Goal: Task Accomplishment & Management: Use online tool/utility

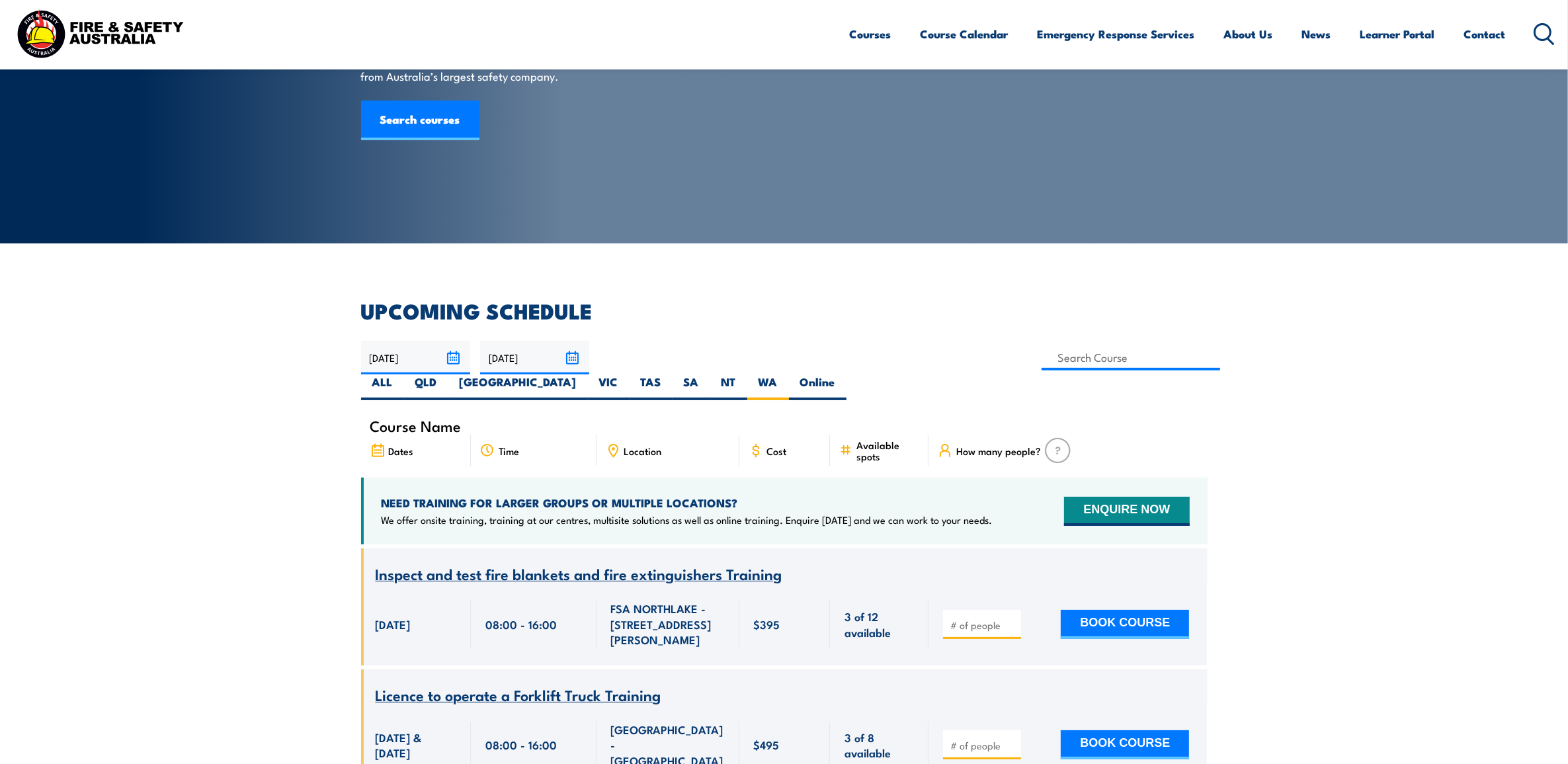
scroll to position [218, 0]
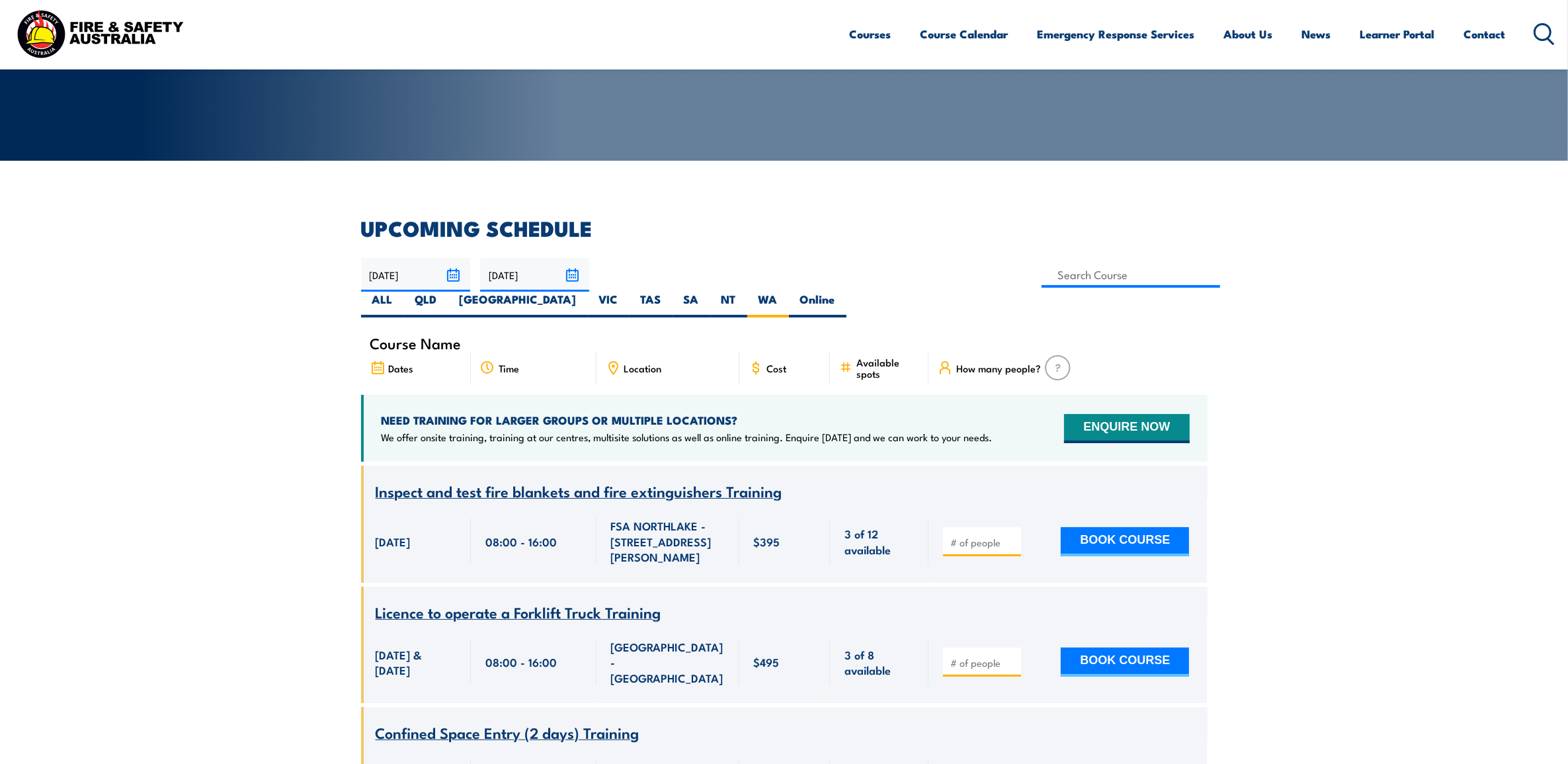
click at [451, 275] on input "24/09/2025" at bounding box center [415, 275] width 109 height 34
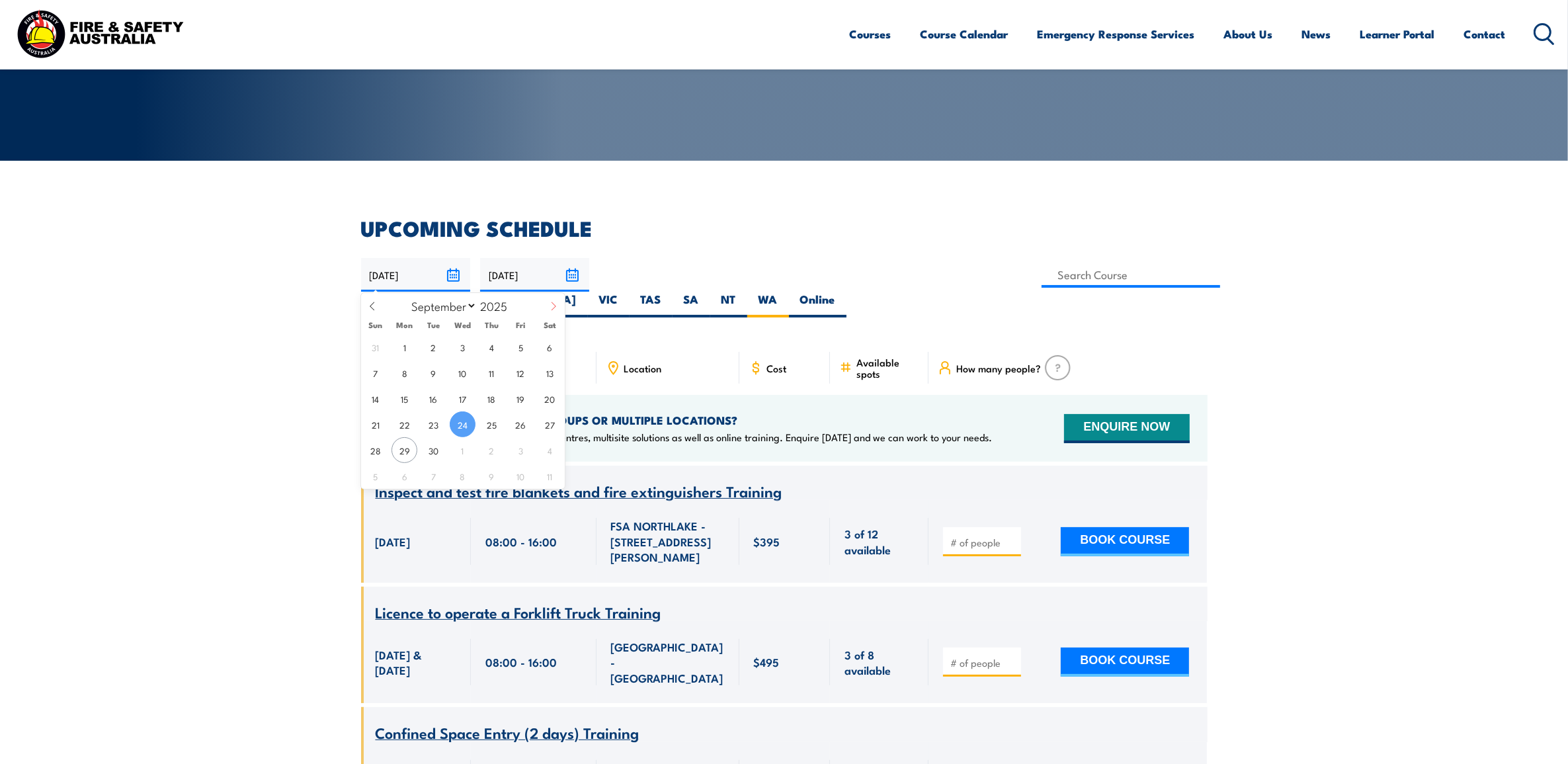
click at [549, 300] on span at bounding box center [553, 312] width 22 height 36
select select "10"
click at [551, 345] on span "1" at bounding box center [549, 347] width 25 height 25
type input "[DATE]"
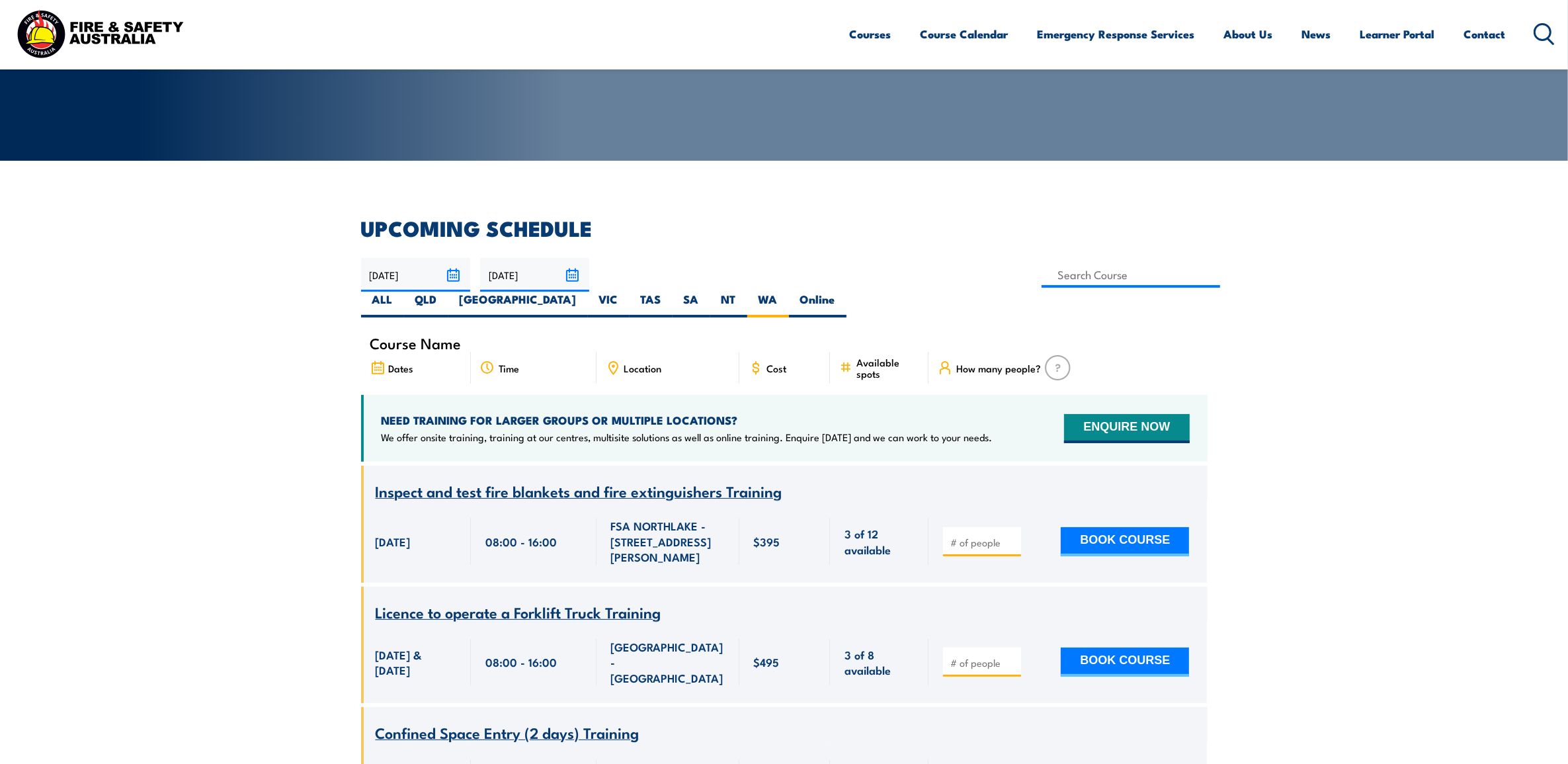
click at [565, 266] on input "23/11/2025" at bounding box center [534, 275] width 109 height 34
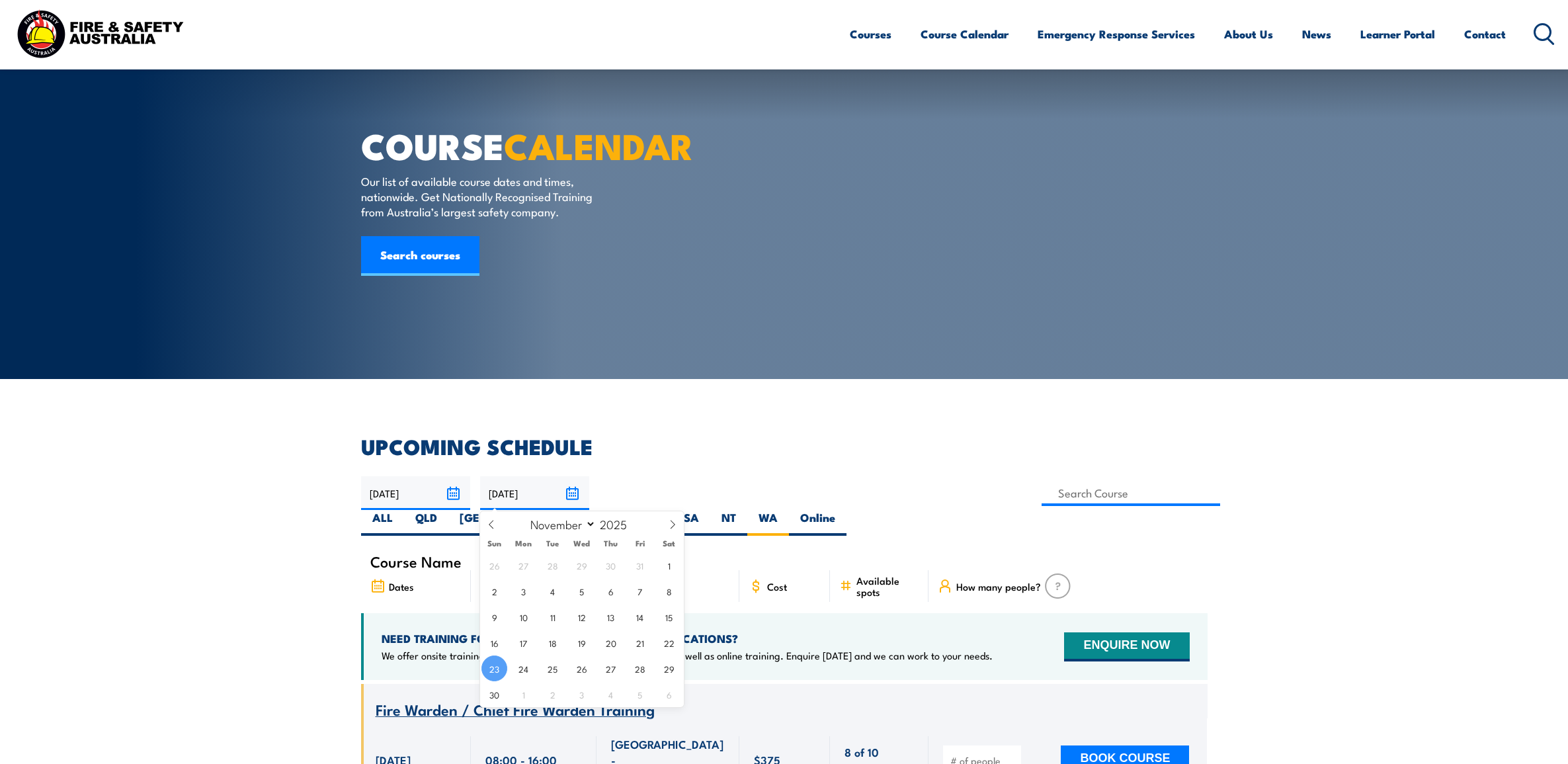
scroll to position [23, 0]
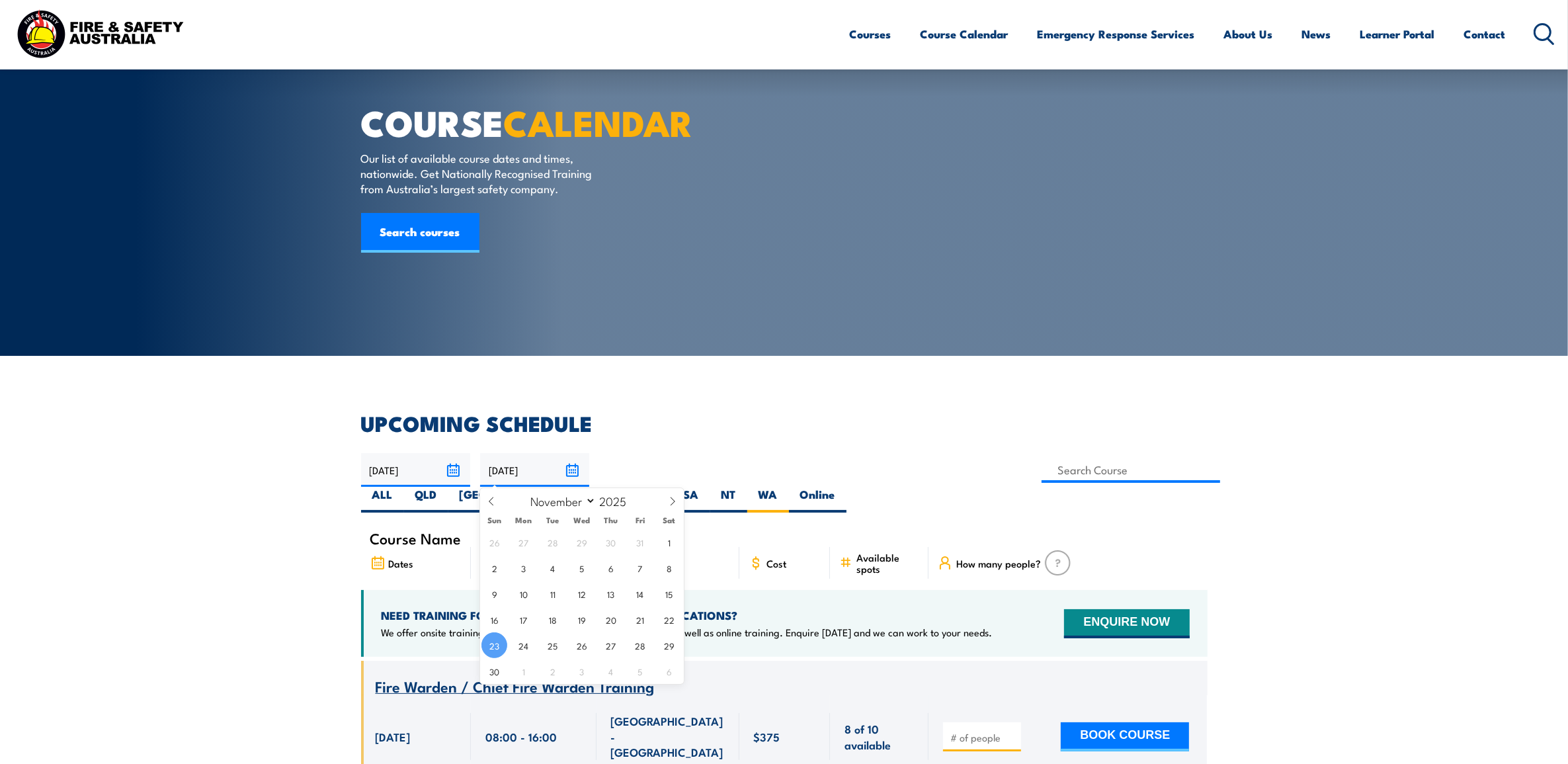
click at [567, 468] on input "23/11/2025" at bounding box center [534, 470] width 109 height 34
click at [675, 502] on icon at bounding box center [672, 501] width 9 height 9
select select "11"
click at [675, 502] on icon at bounding box center [672, 501] width 9 height 9
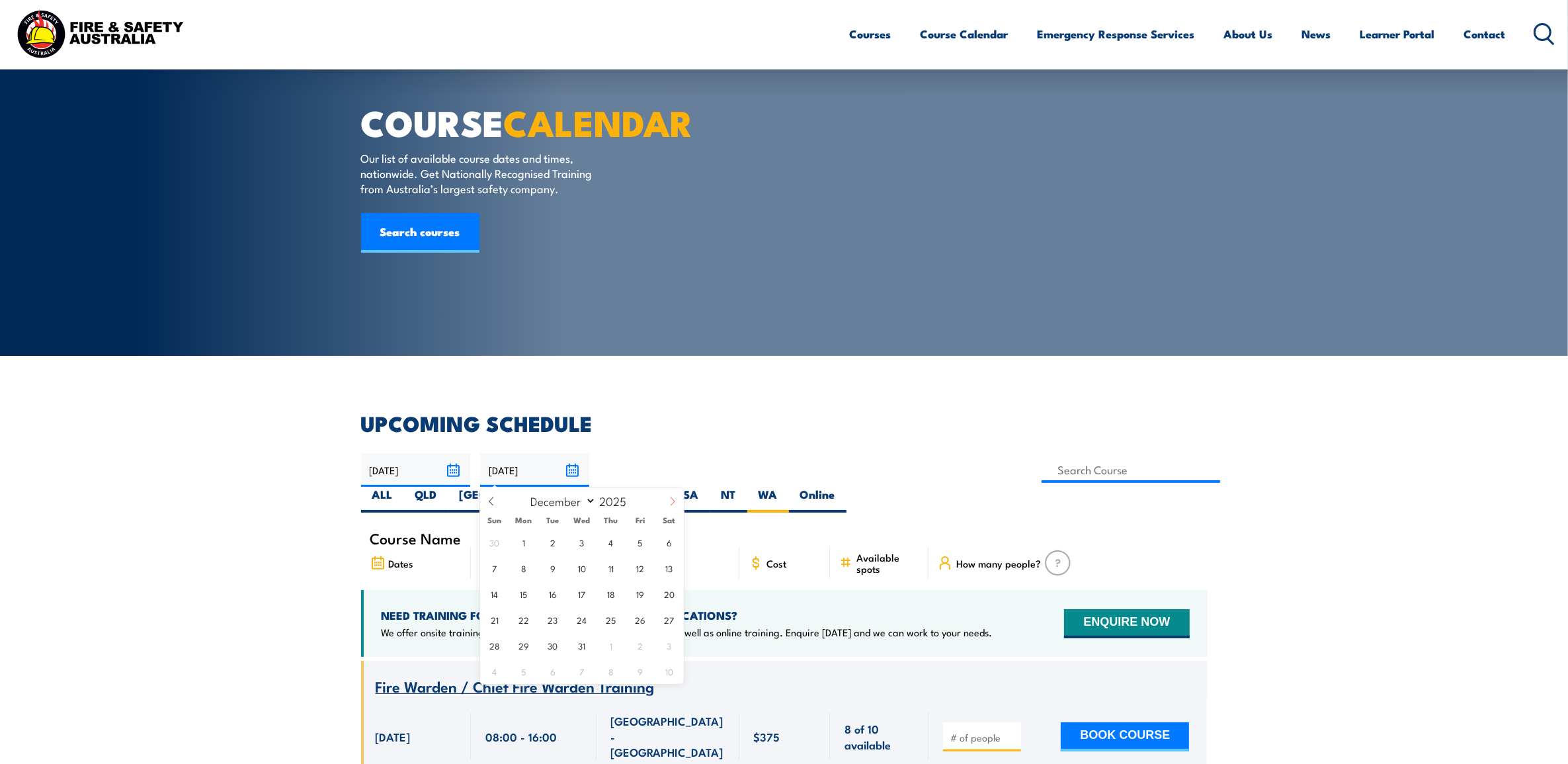
type input "2026"
click at [675, 502] on icon at bounding box center [672, 501] width 9 height 9
select select "1"
click at [665, 621] on span "28" at bounding box center [668, 619] width 25 height 25
type input "[DATE]"
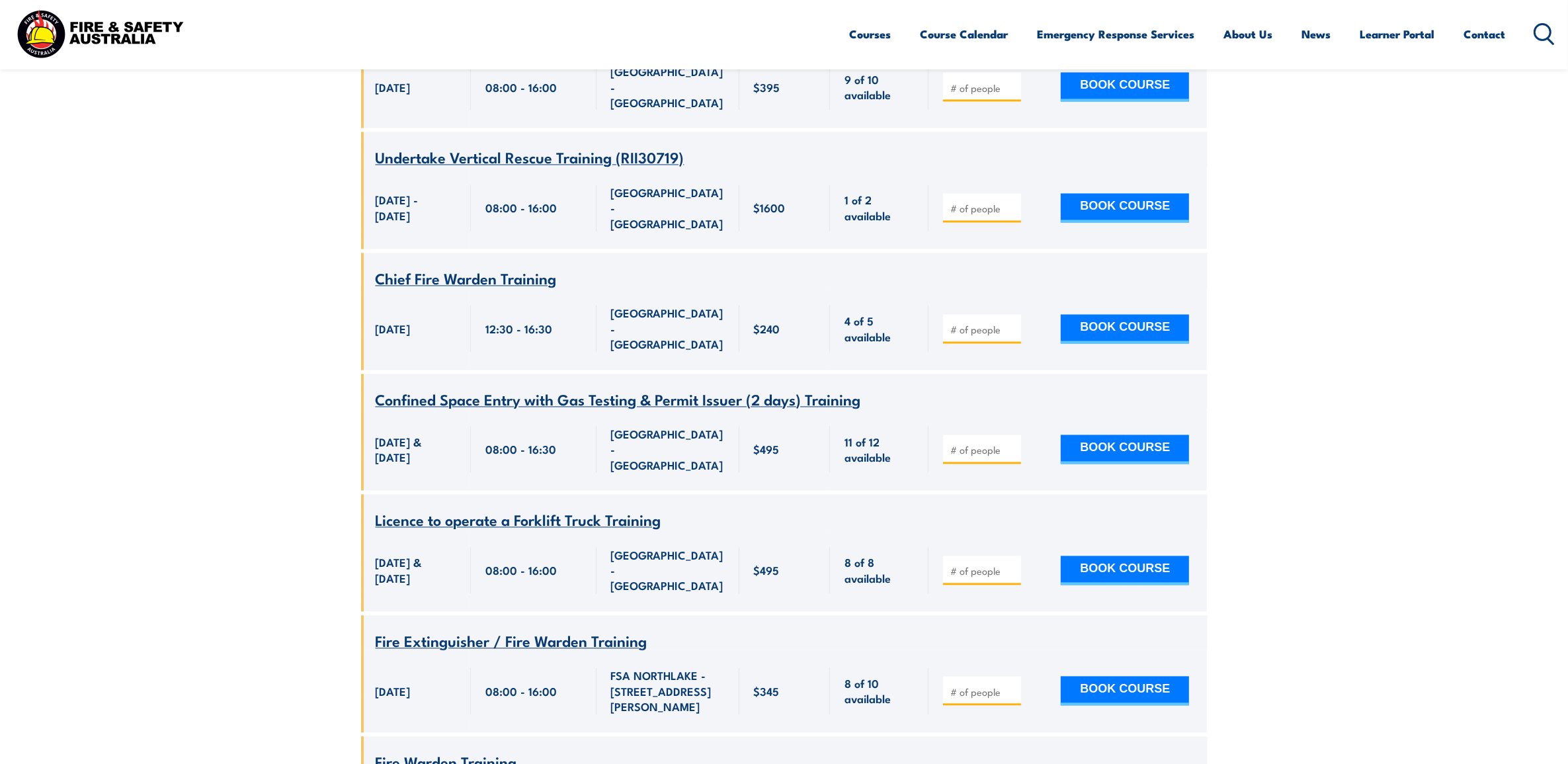
scroll to position [3497, 0]
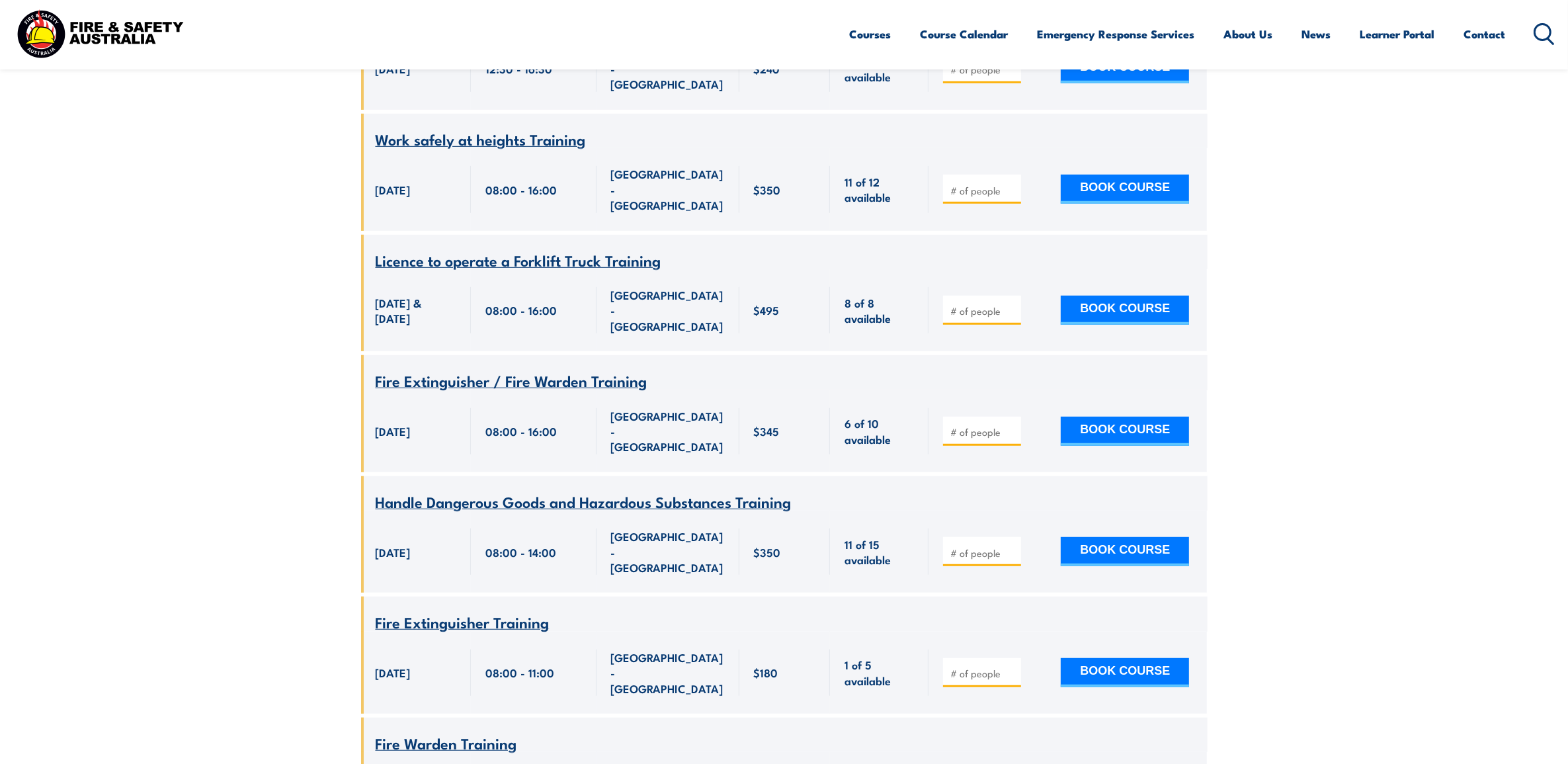
scroll to position [271, 0]
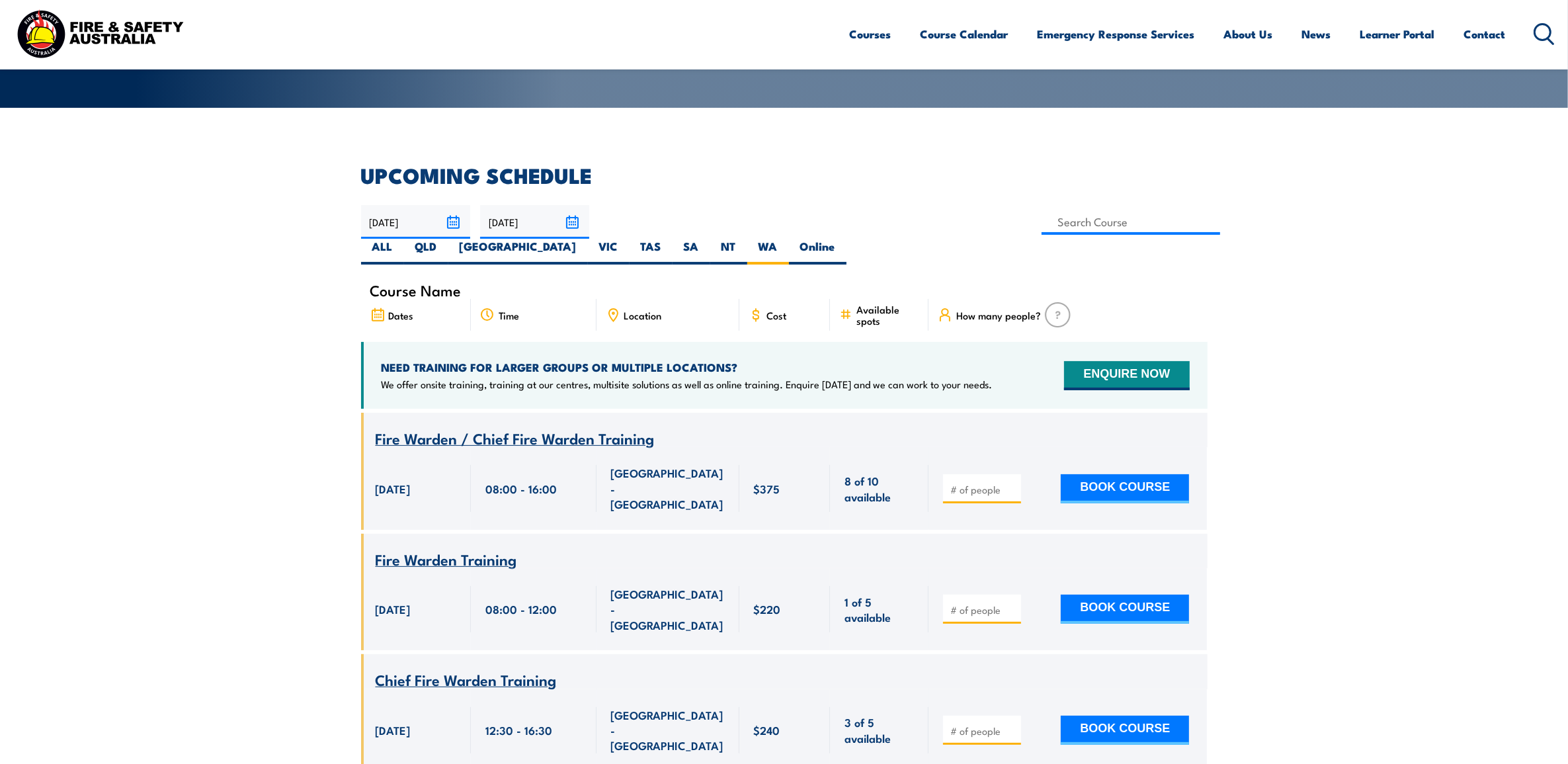
click at [573, 228] on input "[DATE]" at bounding box center [534, 221] width 109 height 34
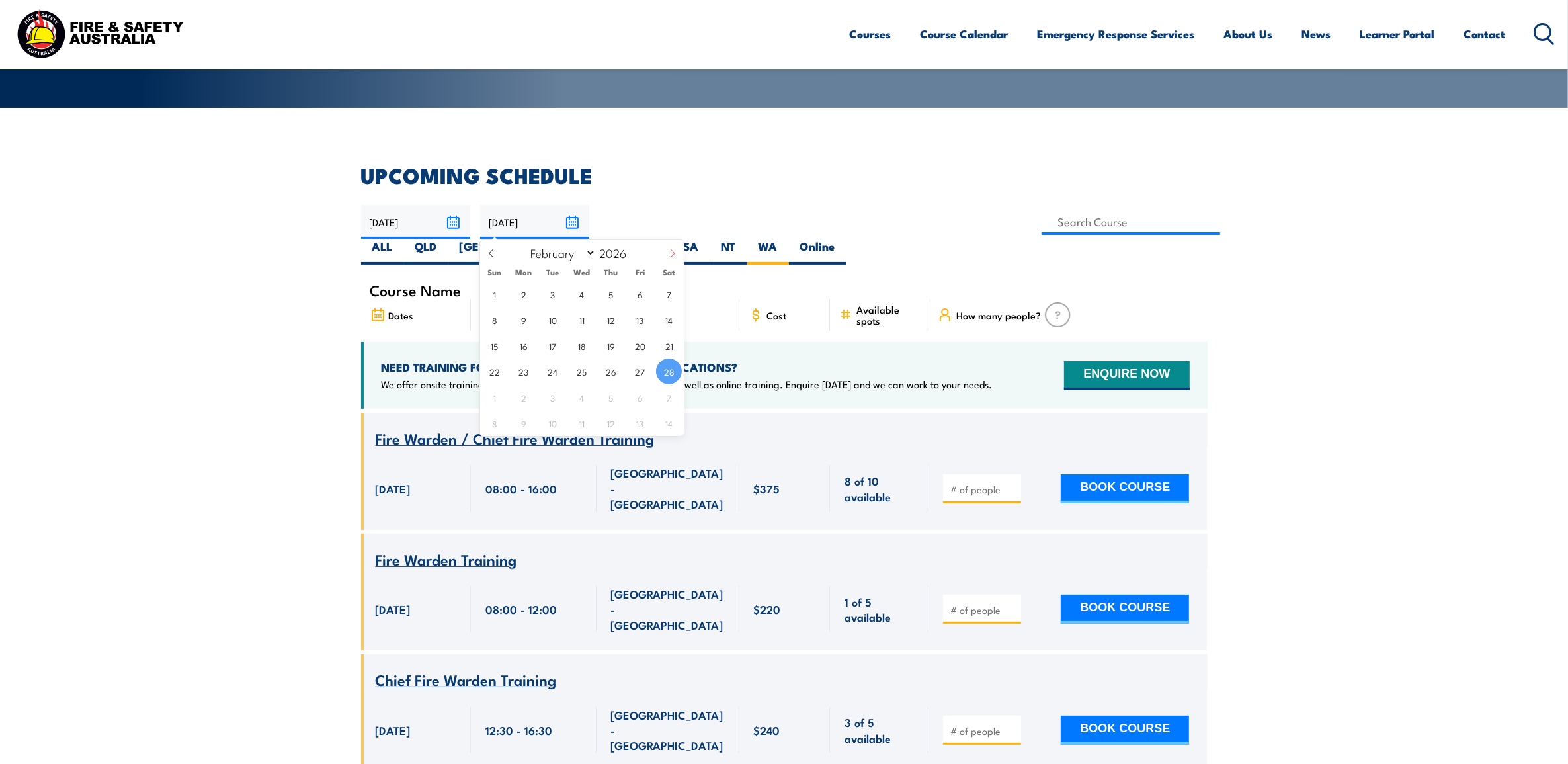
click at [669, 250] on icon at bounding box center [672, 252] width 9 height 9
select select "2"
click at [547, 395] on span "31" at bounding box center [552, 397] width 25 height 25
type input "[DATE]"
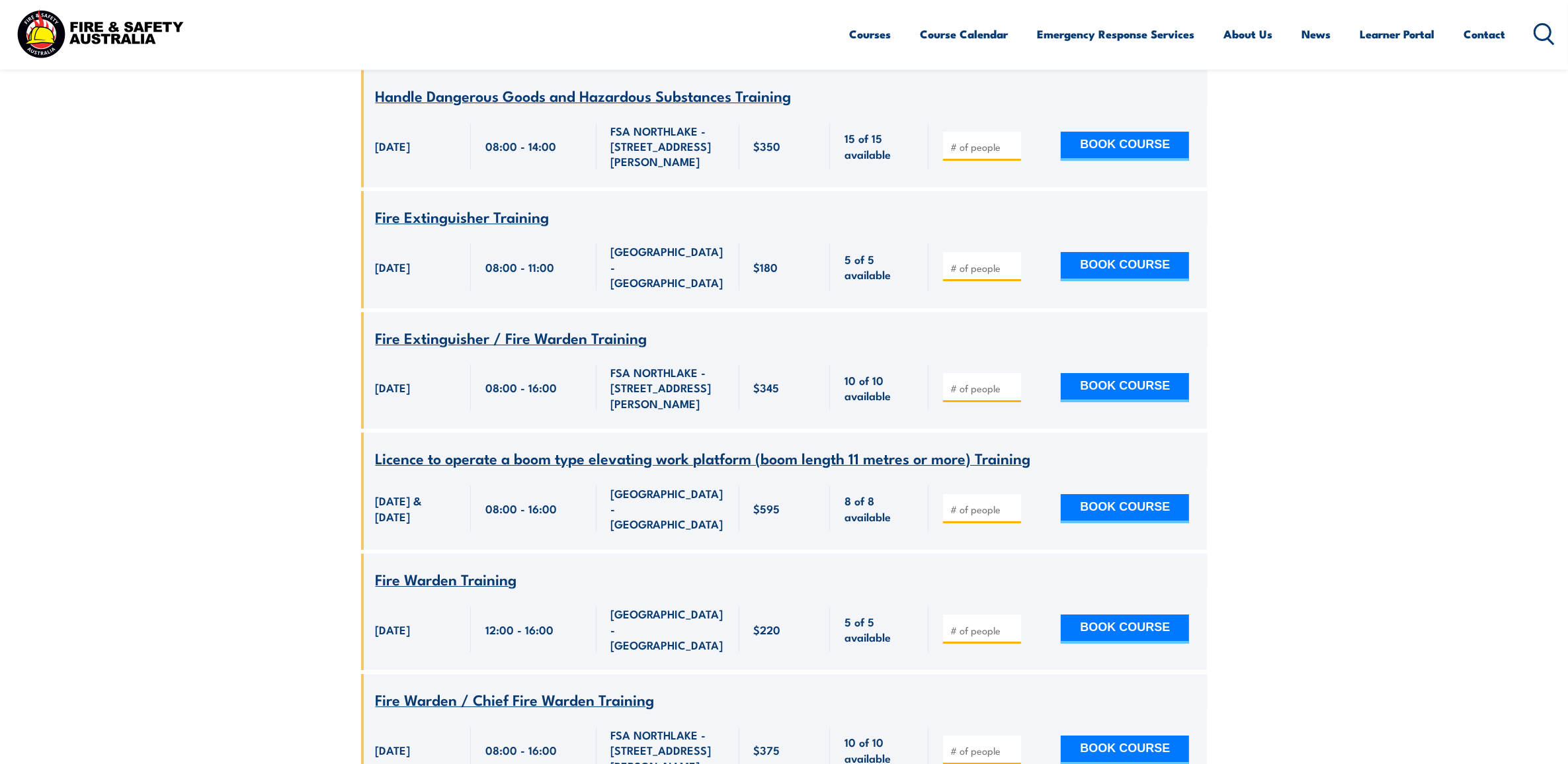
scroll to position [5358, 0]
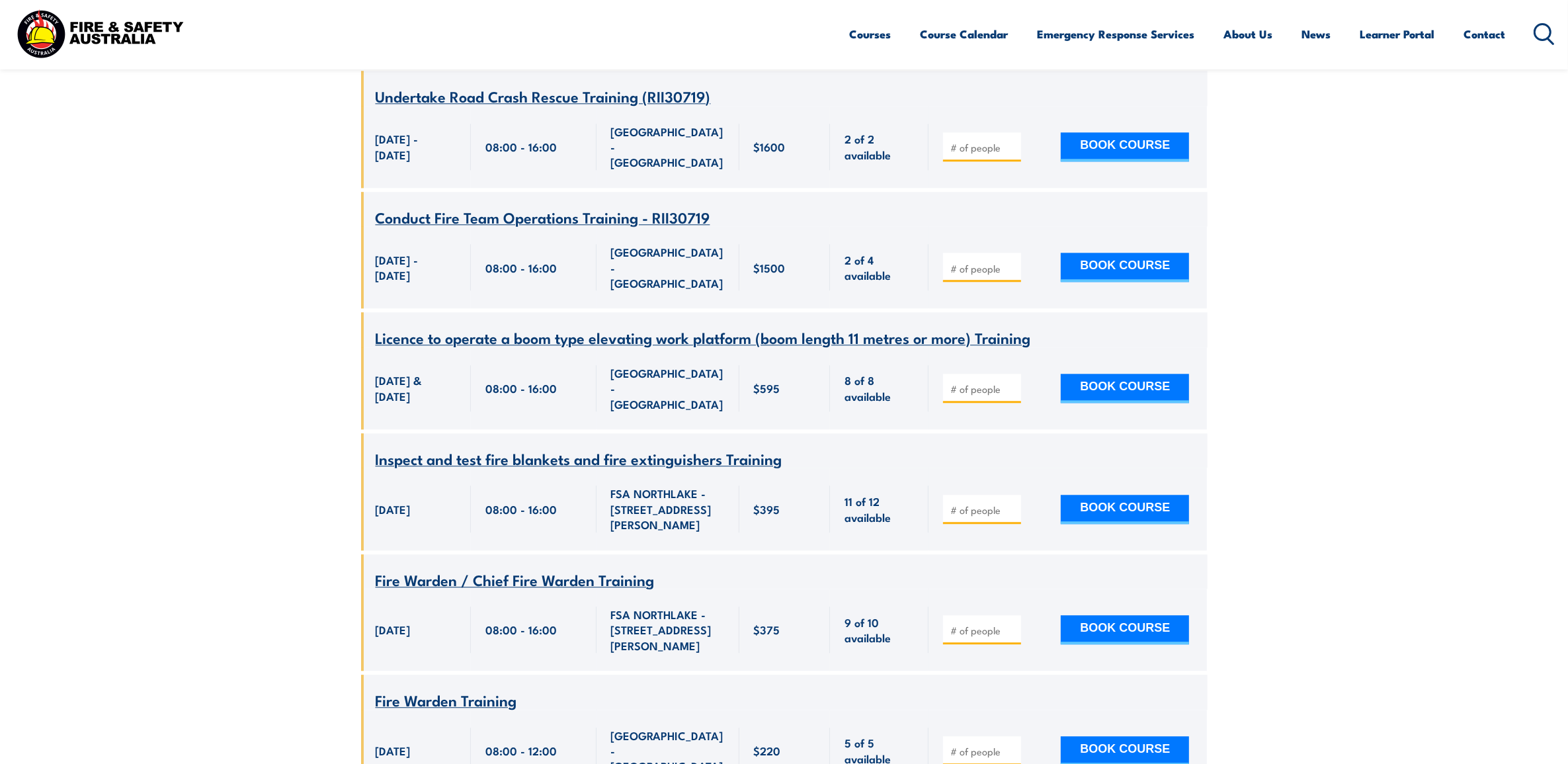
scroll to position [3539, 0]
